Goal: Information Seeking & Learning: Learn about a topic

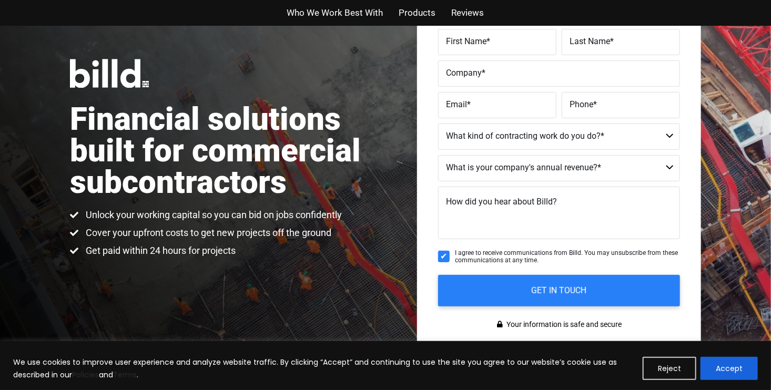
scroll to position [95, 0]
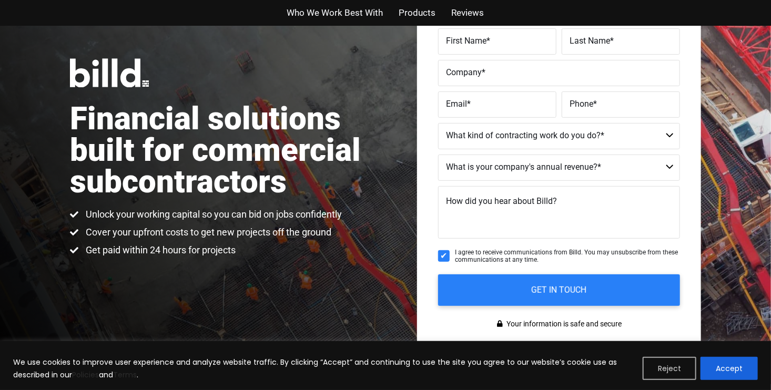
click at [669, 367] on button "Reject" at bounding box center [670, 368] width 54 height 23
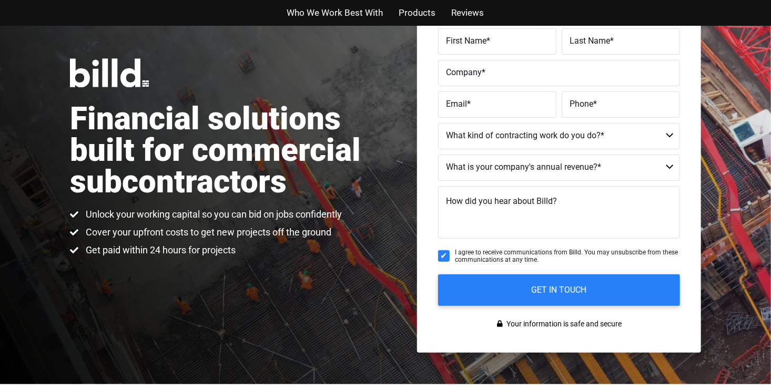
click at [342, 214] on span "Unlock your working capital so you can bid on jobs confidently" at bounding box center [212, 214] width 259 height 13
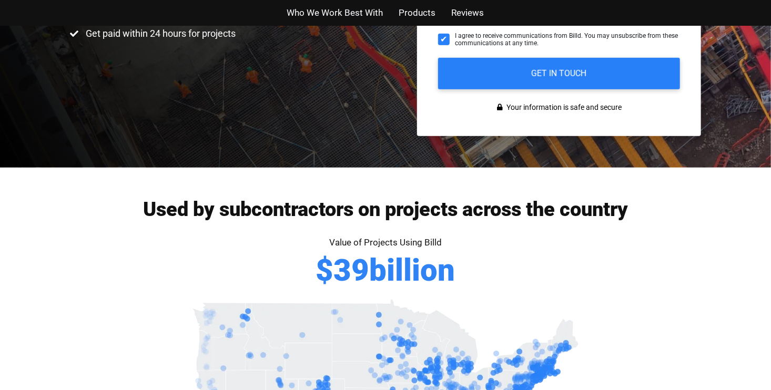
scroll to position [313, 0]
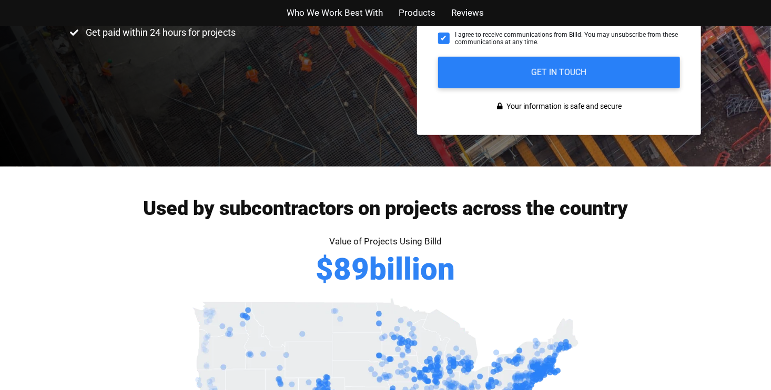
click at [318, 208] on h2 "Used by subcontractors on projects across the country" at bounding box center [385, 208] width 631 height 20
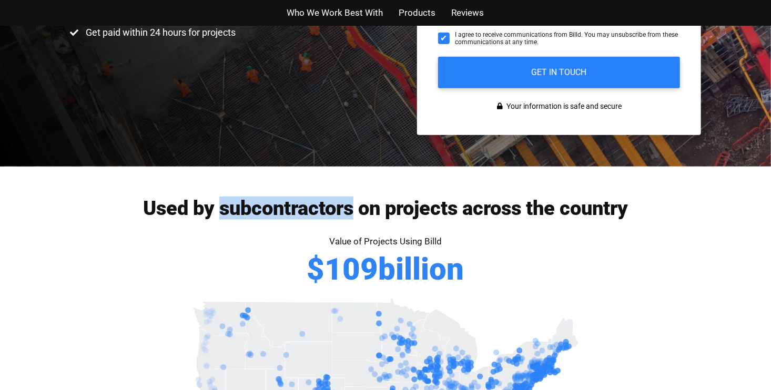
click at [318, 208] on h2 "Used by subcontractors on projects across the country" at bounding box center [385, 208] width 631 height 20
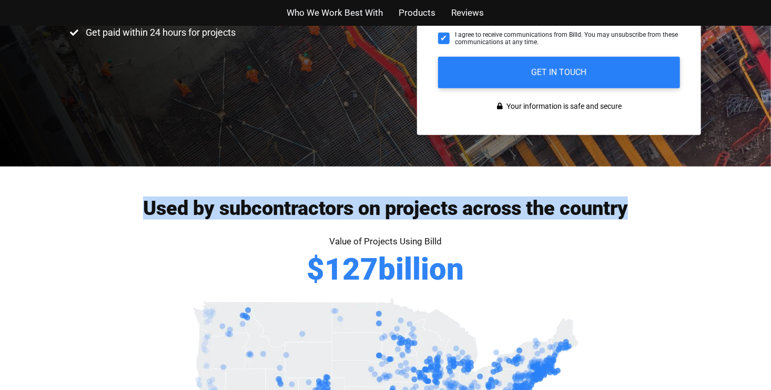
click at [318, 208] on h2 "Used by subcontractors on projects across the country" at bounding box center [385, 208] width 631 height 20
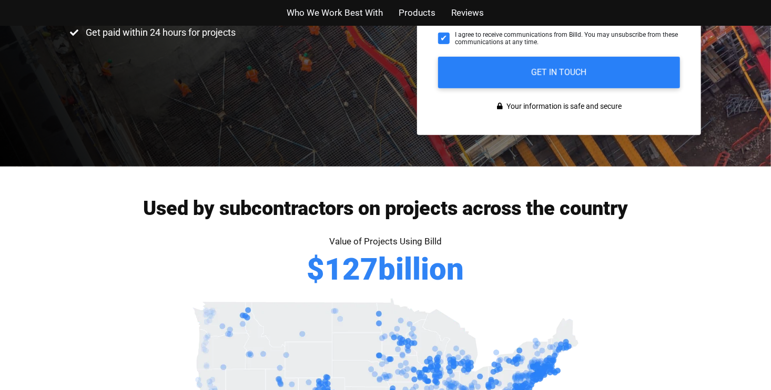
click at [318, 208] on h2 "Used by subcontractors on projects across the country" at bounding box center [385, 208] width 631 height 20
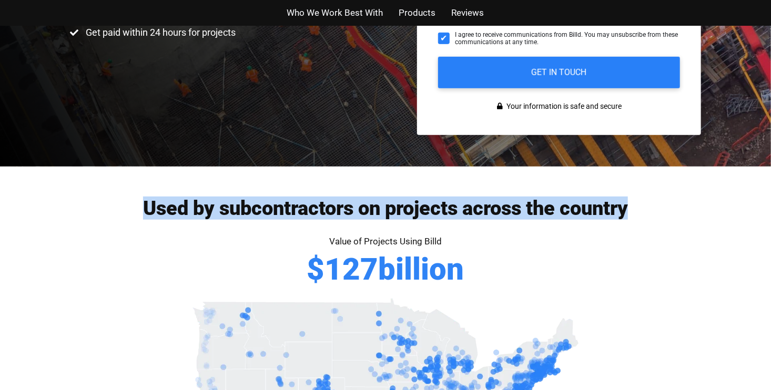
click at [318, 208] on h2 "Used by subcontractors on projects across the country" at bounding box center [385, 208] width 631 height 20
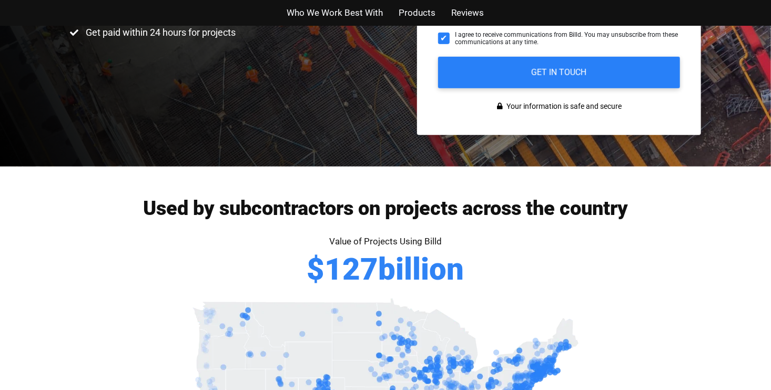
click at [318, 208] on h2 "Used by subcontractors on projects across the country" at bounding box center [385, 208] width 631 height 20
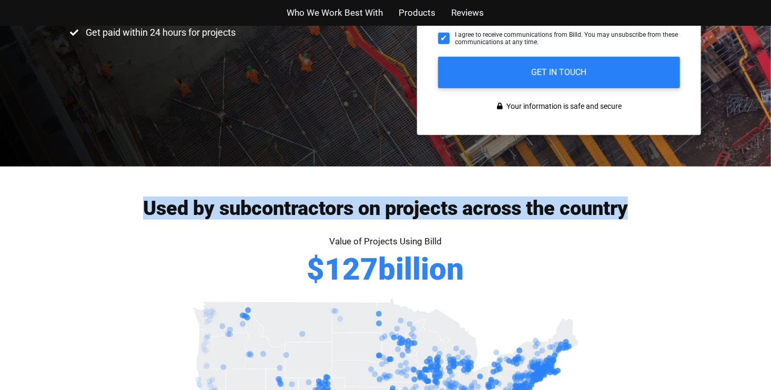
click at [318, 208] on h2 "Used by subcontractors on projects across the country" at bounding box center [385, 208] width 631 height 20
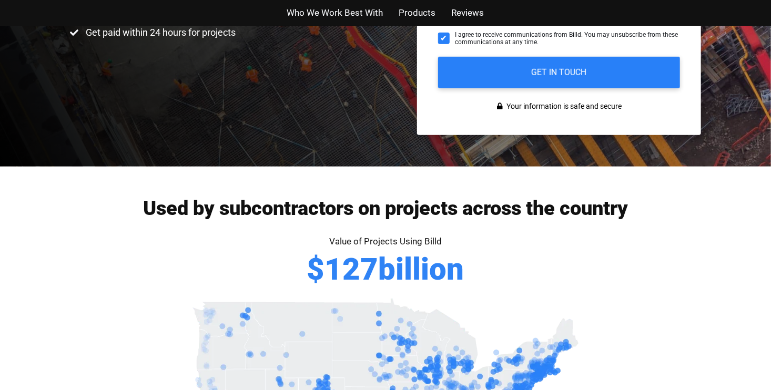
click at [318, 208] on h2 "Used by subcontractors on projects across the country" at bounding box center [385, 208] width 631 height 20
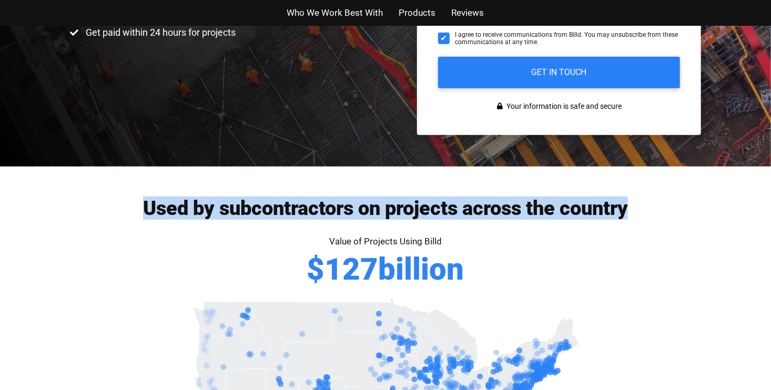
click at [318, 208] on h2 "Used by subcontractors on projects across the country" at bounding box center [385, 208] width 631 height 20
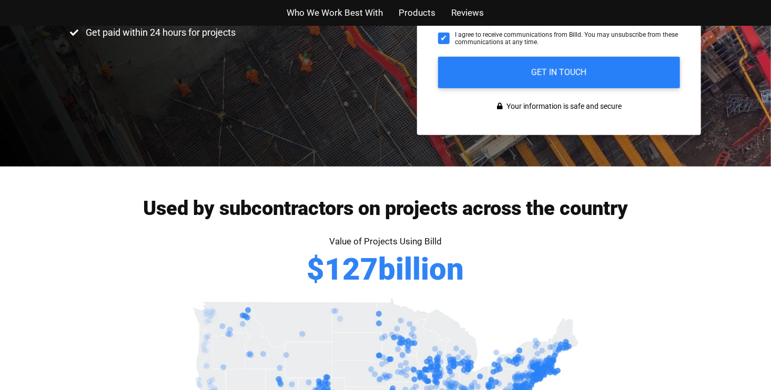
click at [318, 208] on h2 "Used by subcontractors on projects across the country" at bounding box center [385, 208] width 631 height 20
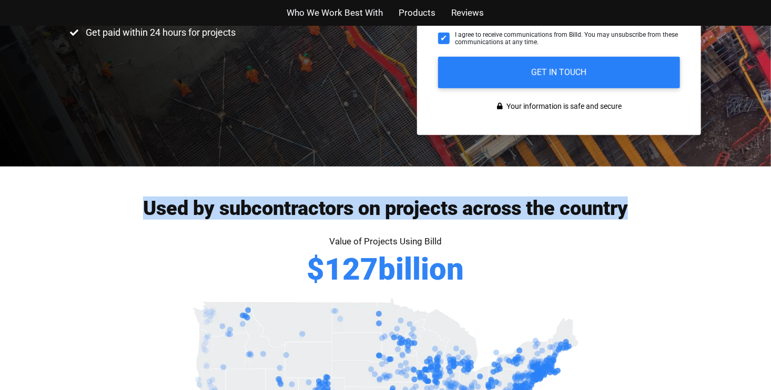
click at [320, 206] on h2 "Used by subcontractors on projects across the country" at bounding box center [385, 208] width 631 height 20
click at [320, 208] on h2 "Used by subcontractors on projects across the country" at bounding box center [385, 208] width 631 height 20
click at [319, 209] on h2 "Used by subcontractors on projects across the country" at bounding box center [385, 208] width 631 height 20
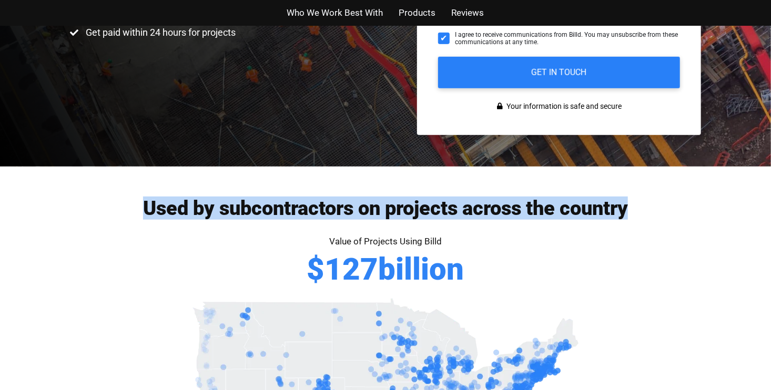
click at [319, 209] on h2 "Used by subcontractors on projects across the country" at bounding box center [385, 208] width 631 height 20
click at [320, 209] on h2 "Used by subcontractors on projects across the country" at bounding box center [385, 208] width 631 height 20
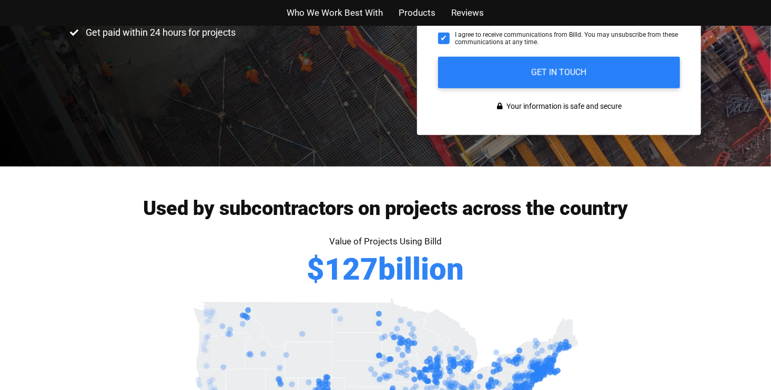
click at [476, 209] on h2 "Used by subcontractors on projects across the country" at bounding box center [385, 208] width 631 height 20
